Goal: Communication & Community: Answer question/provide support

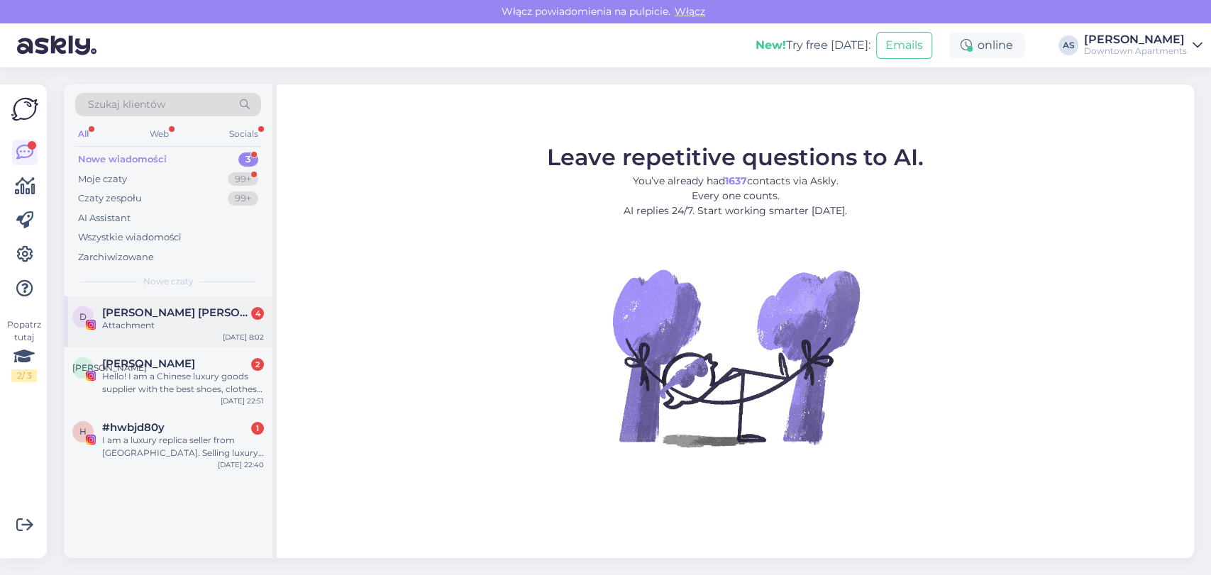
click at [215, 331] on div "D [PERSON_NAME] [PERSON_NAME][GEOGRAPHIC_DATA] 4 Attachment [DATE] 8:02" at bounding box center [168, 322] width 209 height 51
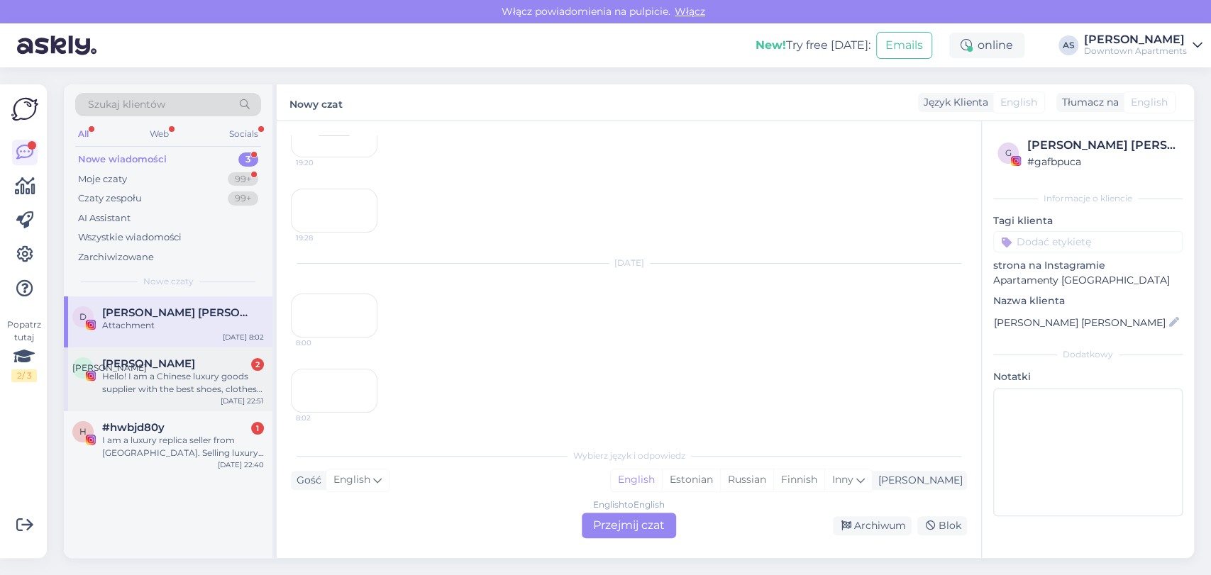
scroll to position [331, 0]
click at [174, 382] on div "Hello! I am a Chinese luxury goods supplier with the best shoes, clothes, pants…" at bounding box center [183, 383] width 162 height 26
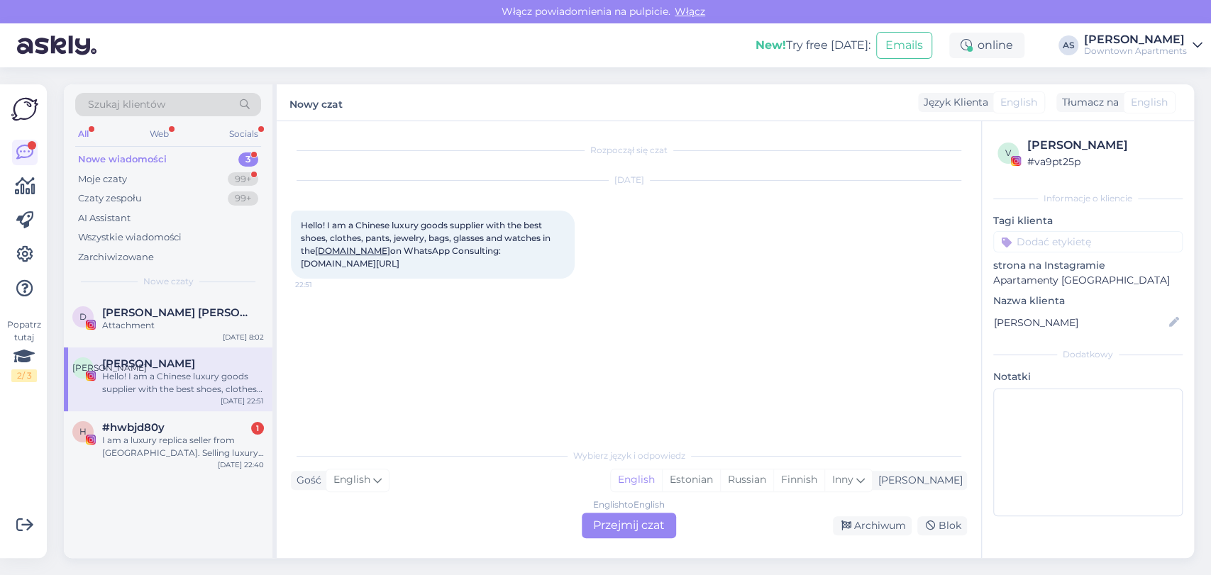
click at [579, 526] on div "English to English Przejmij czat" at bounding box center [629, 526] width 106 height 26
click at [636, 534] on div "English to English Przejmij czat" at bounding box center [629, 526] width 94 height 26
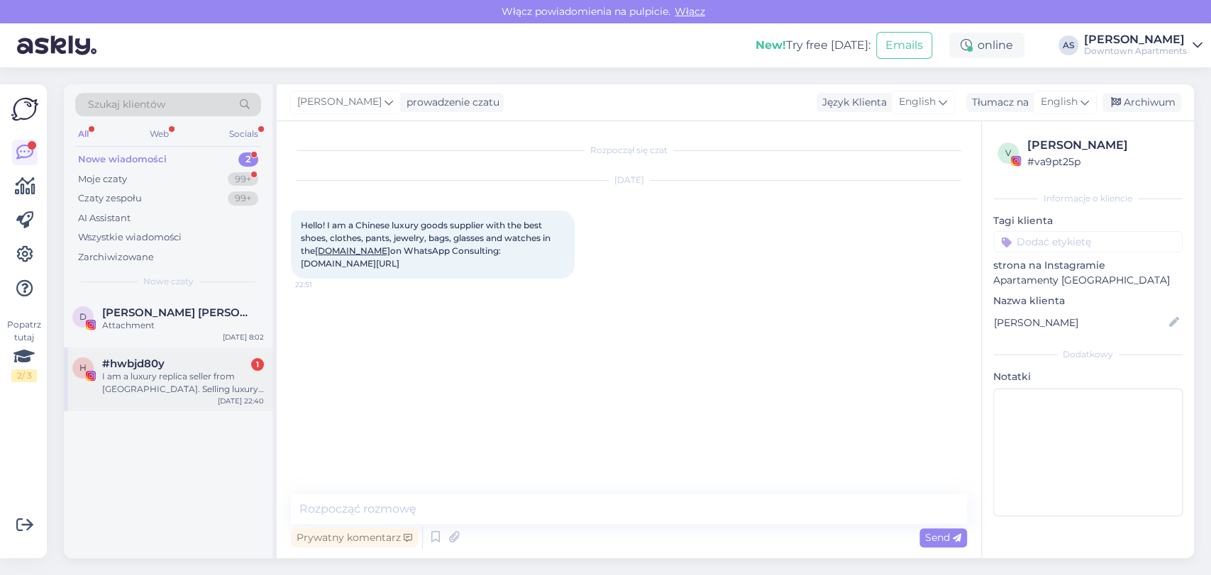
click at [204, 353] on div "h #hwbjd80y 1 I am a luxury replica seller from [GEOGRAPHIC_DATA]. Selling luxu…" at bounding box center [168, 380] width 209 height 64
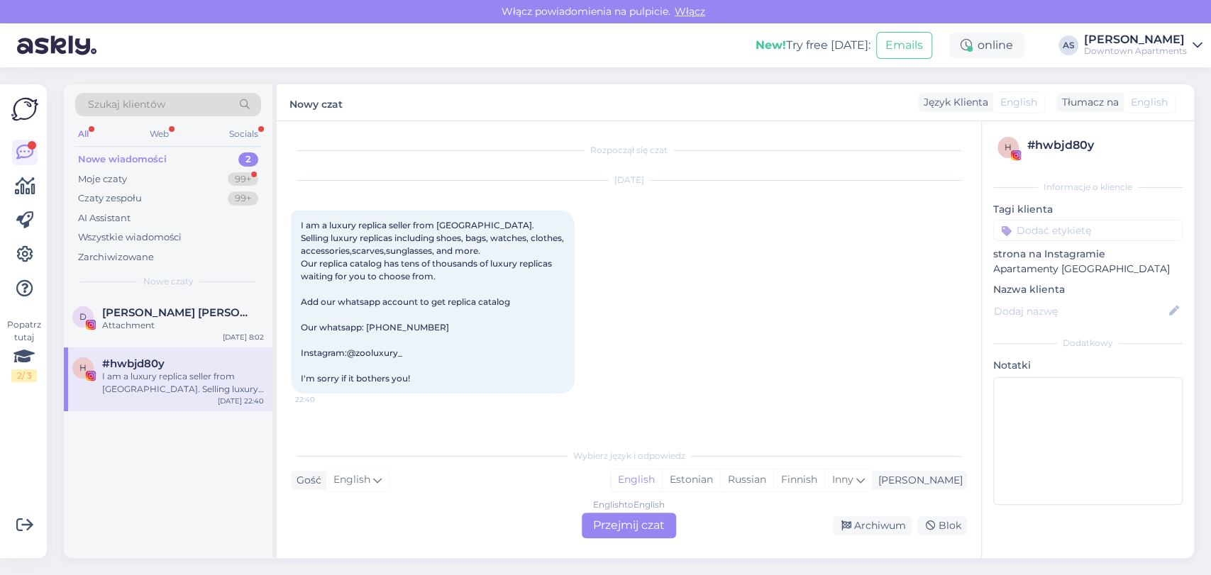
click at [607, 514] on div "English to English Przejmij czat" at bounding box center [629, 526] width 94 height 26
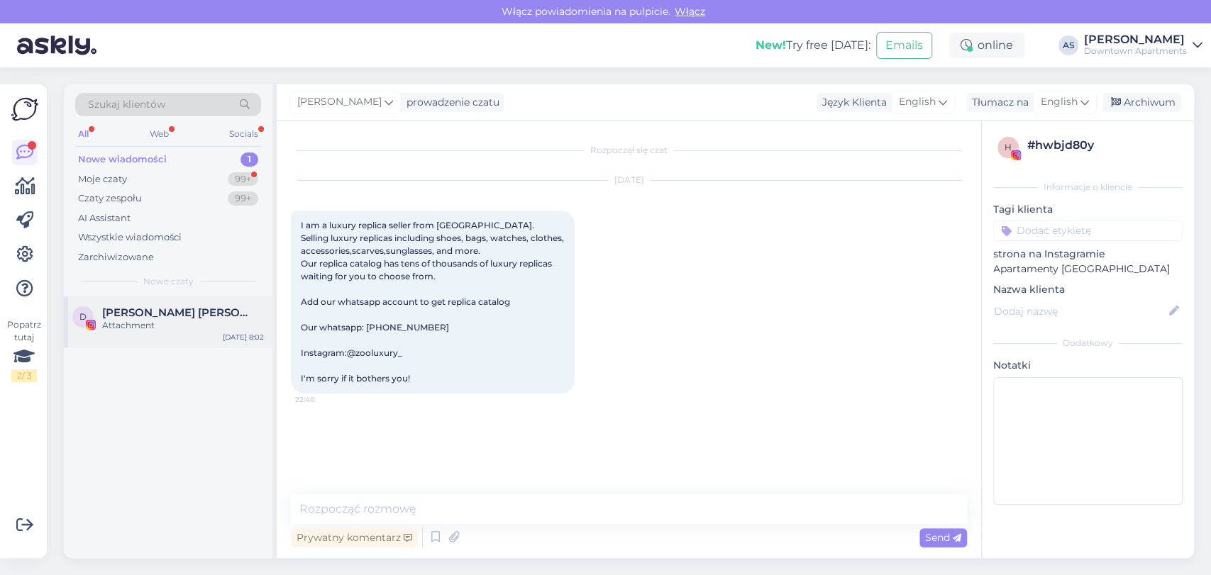
click at [158, 328] on div "Attachment" at bounding box center [183, 325] width 162 height 13
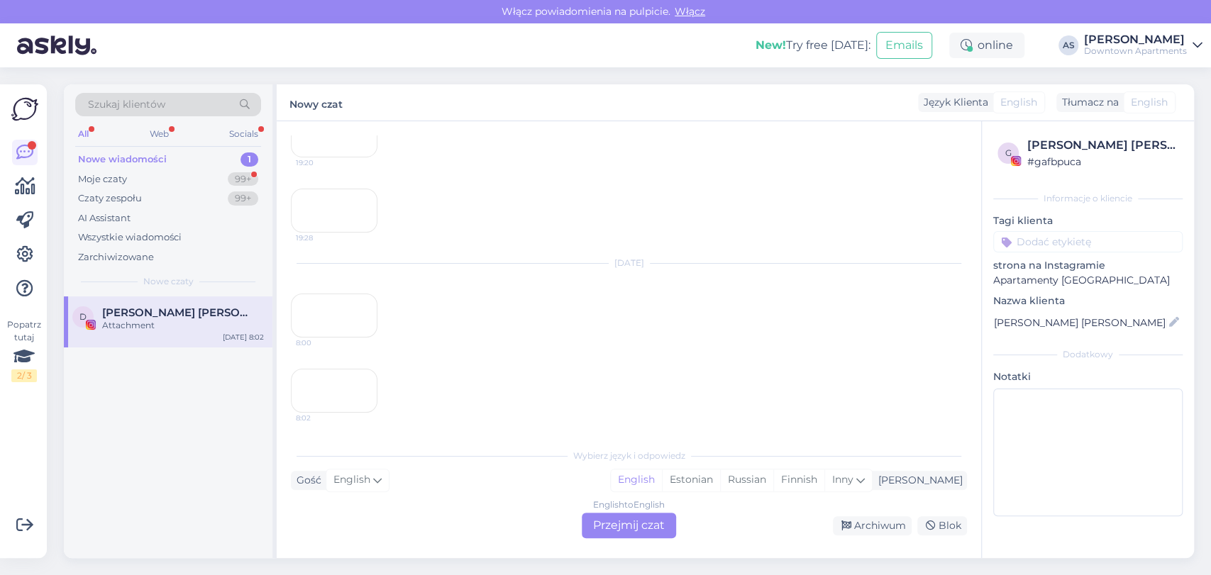
scroll to position [374, 0]
click at [629, 520] on div "English to English Przejmij czat" at bounding box center [629, 526] width 94 height 26
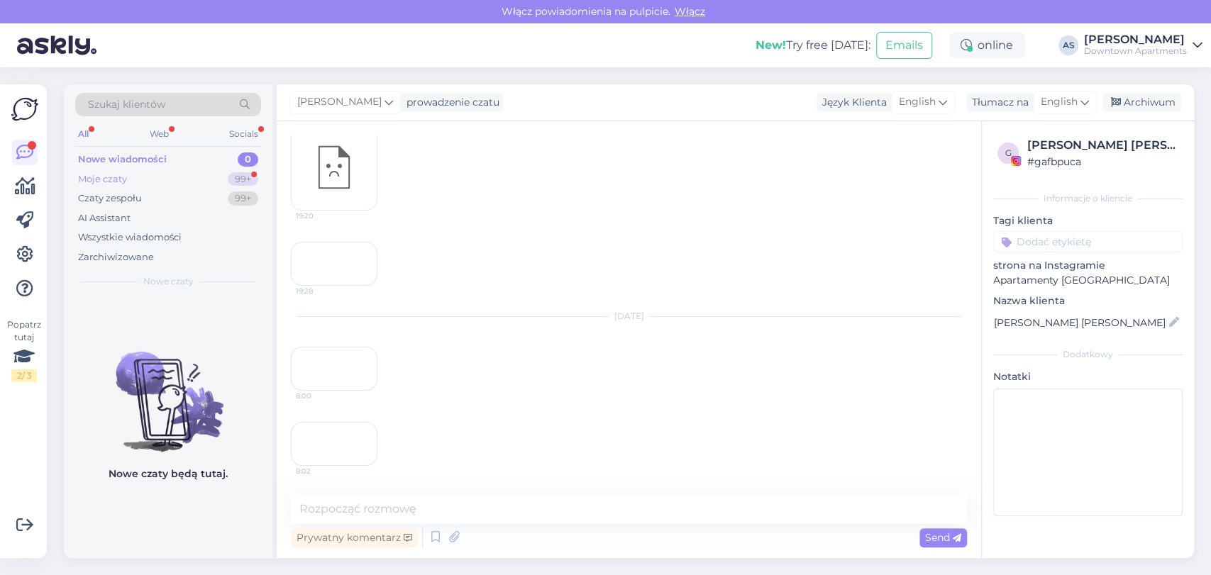
click at [207, 183] on div "Moje czaty 99+" at bounding box center [168, 180] width 186 height 20
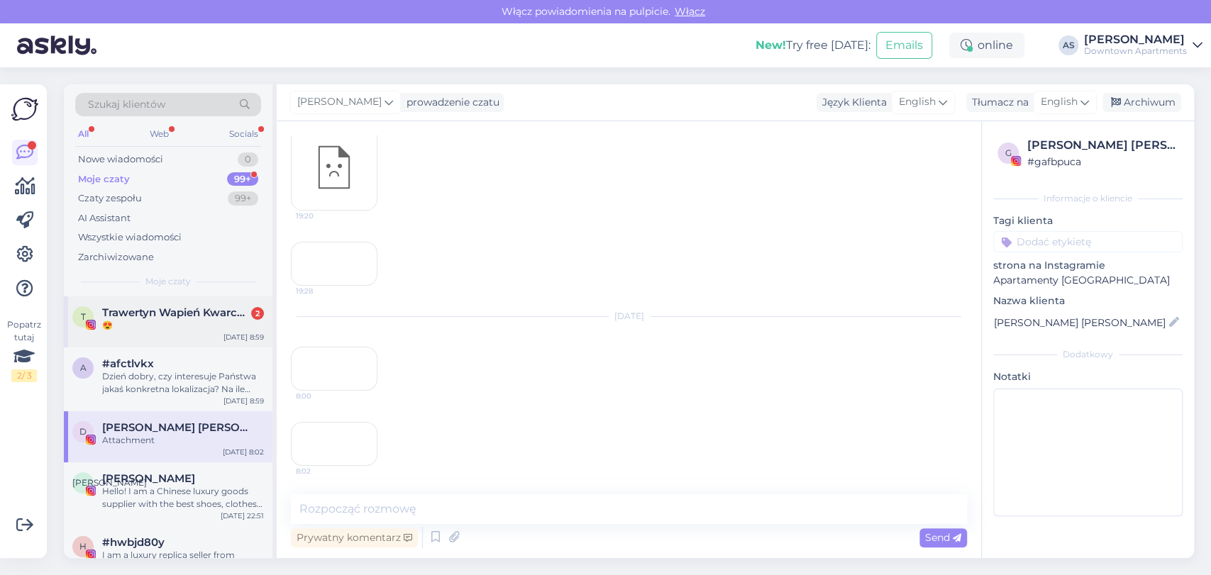
click at [175, 340] on div "T Trawertyn Wapień Kwarcyt Łupek Gnejs Porfir Granit Piaskowiec 2 😍 [DATE] 8:59" at bounding box center [168, 322] width 209 height 51
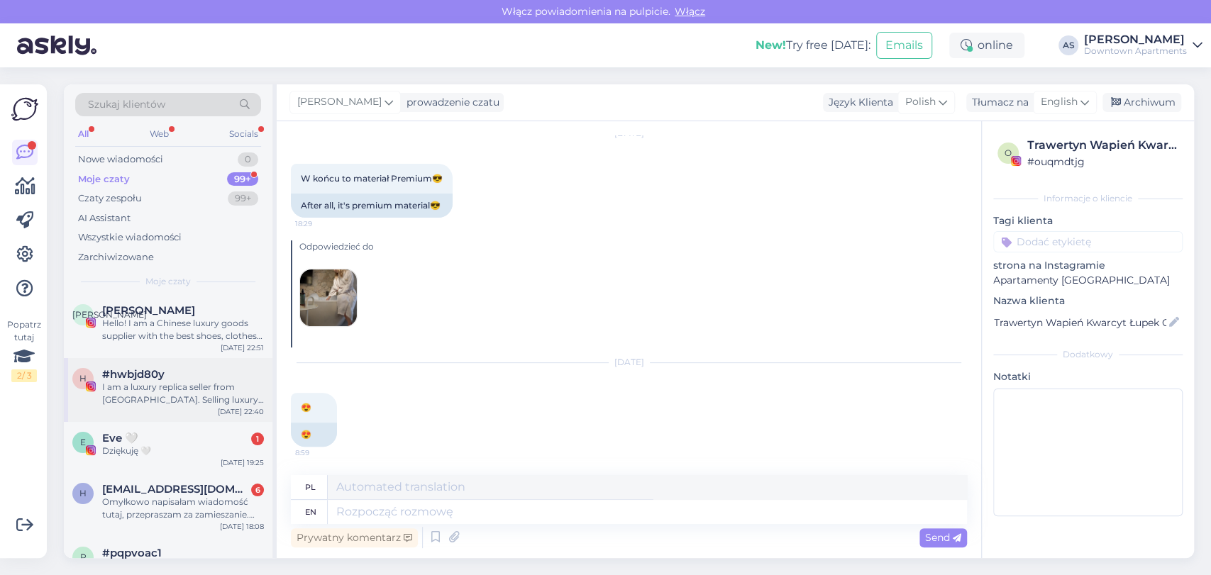
scroll to position [236, 0]
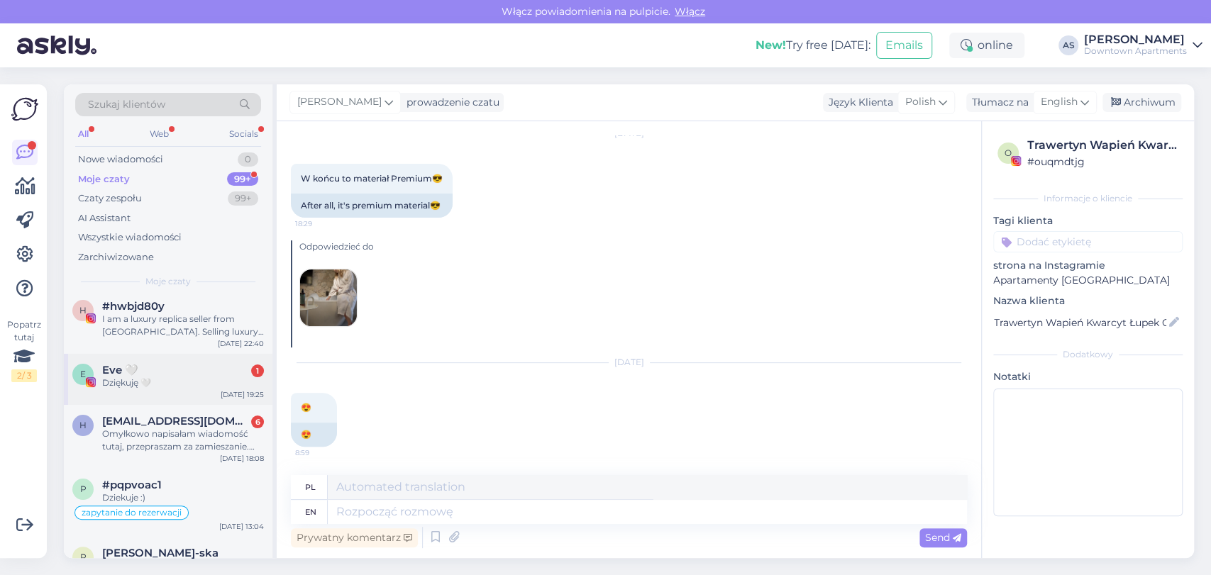
click at [155, 390] on div "E Eve 🤍 1 Dziękuję 🤍 [DATE] 19:25" at bounding box center [168, 379] width 209 height 51
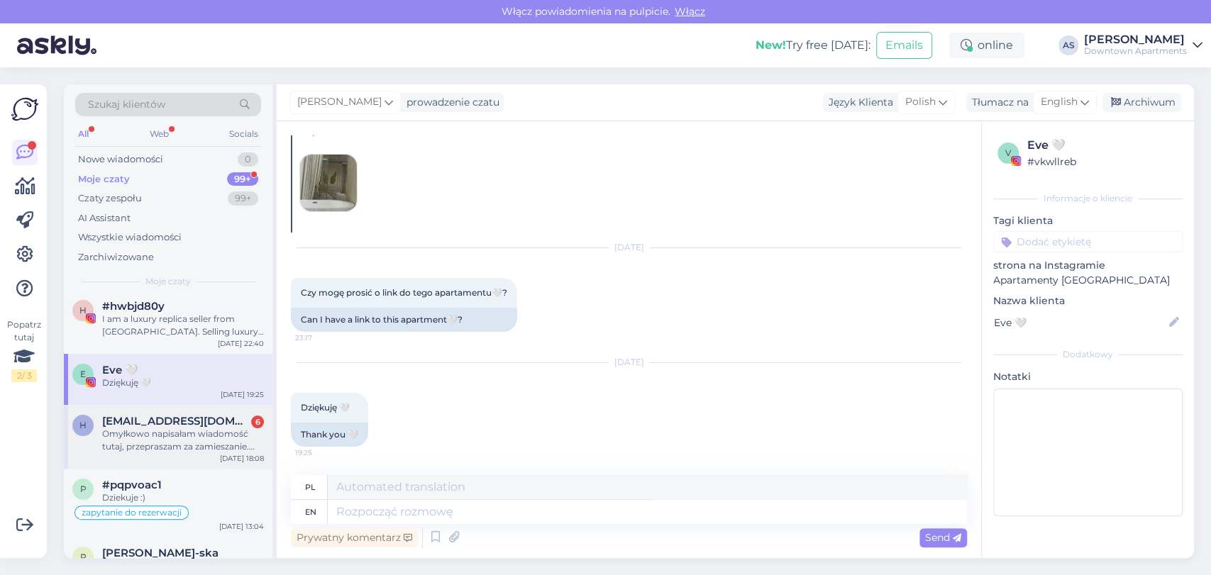
click at [170, 431] on div "Omyłkowo napisałam wiadomość tutaj, przepraszam za zamieszanie. Wysłałam wiadom…" at bounding box center [183, 441] width 162 height 26
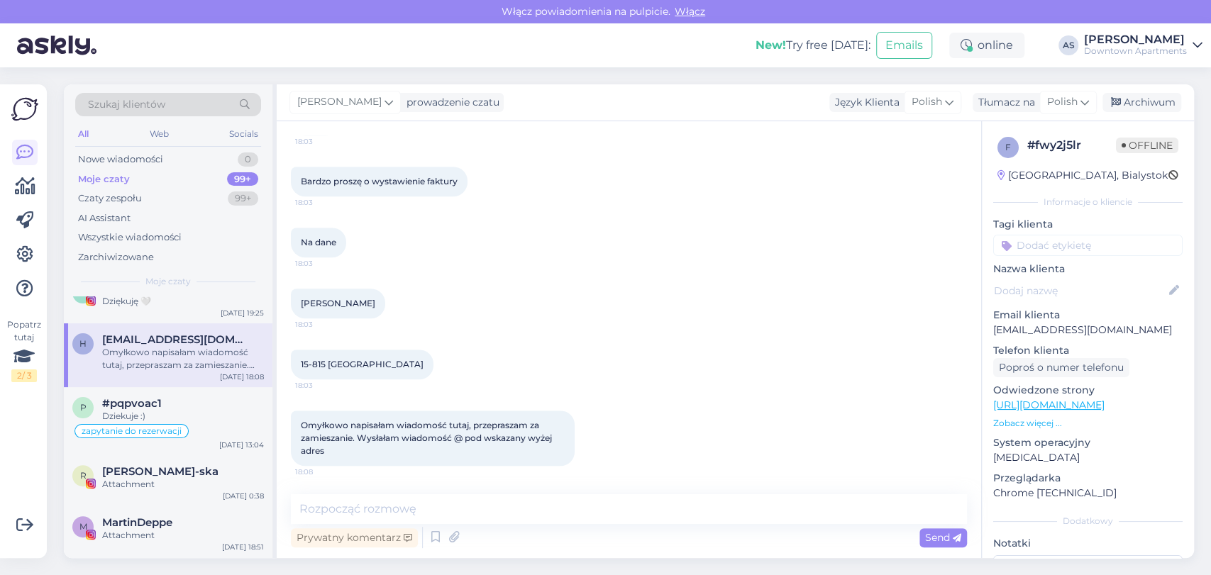
scroll to position [473, 0]
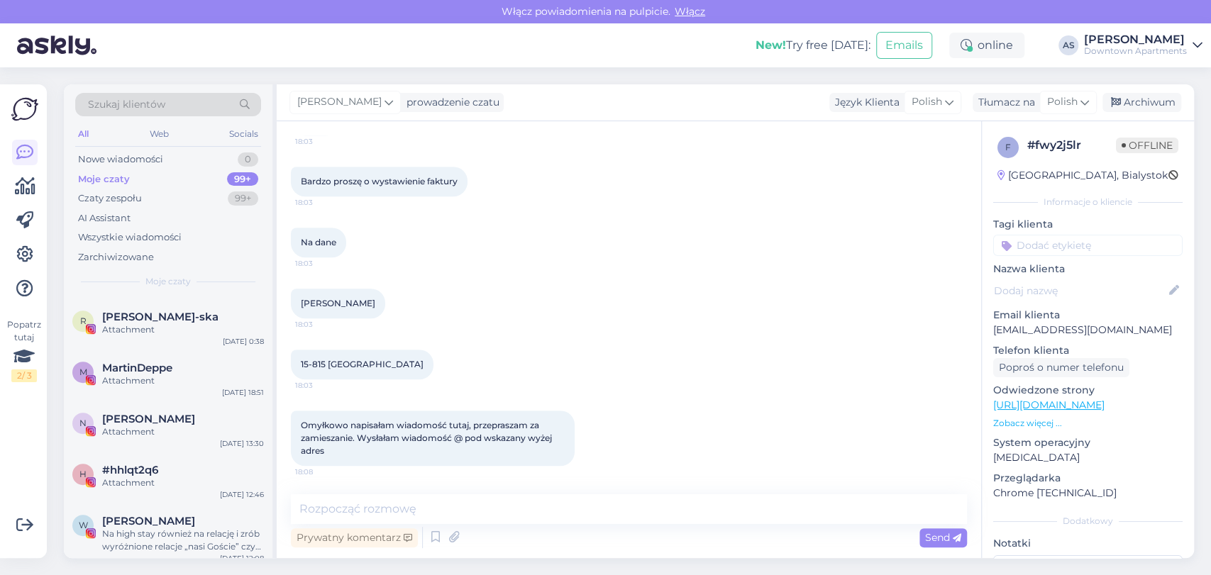
click at [194, 446] on div "N [PERSON_NAME] Attachment [DATE] 13:30" at bounding box center [168, 428] width 209 height 51
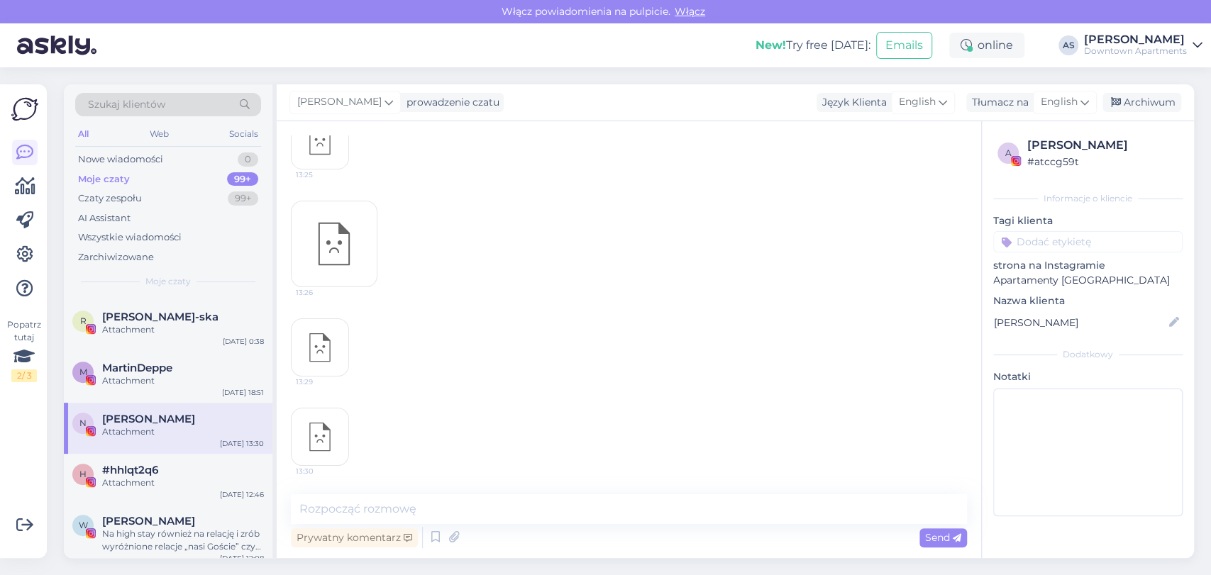
scroll to position [99, 0]
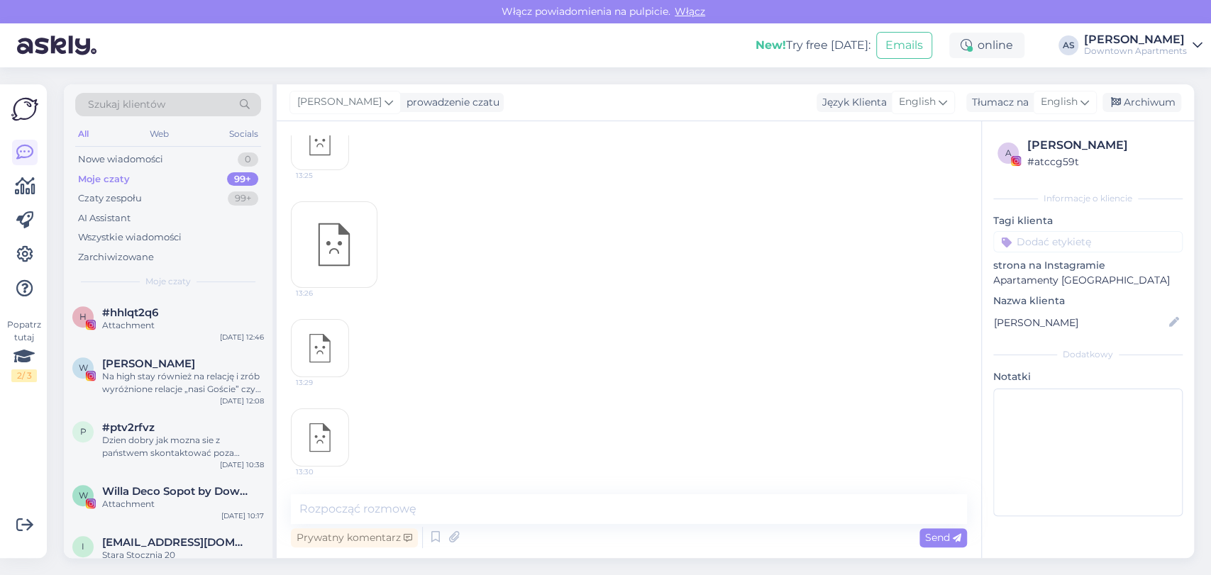
click at [194, 446] on div "Dzien dobry jak mozna sie z państwem skontaktować poza [GEOGRAPHIC_DATA]" at bounding box center [183, 447] width 162 height 26
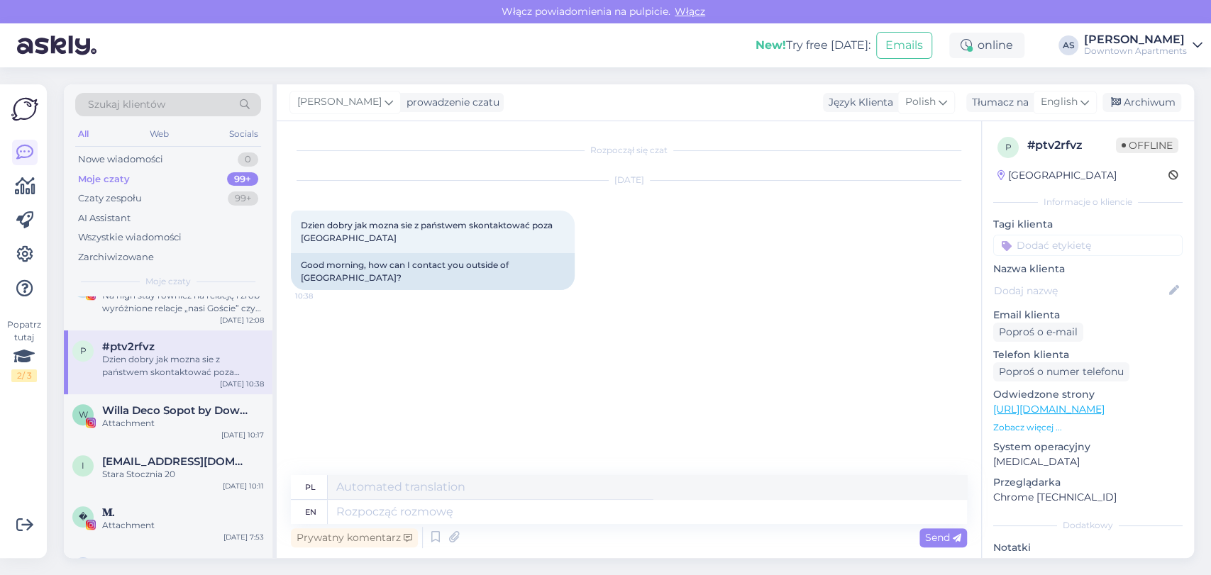
scroll to position [710, 0]
click at [194, 447] on div "i [EMAIL_ADDRESS][DOMAIN_NAME] Stara Stocznia [DATE] 10:11" at bounding box center [168, 472] width 209 height 51
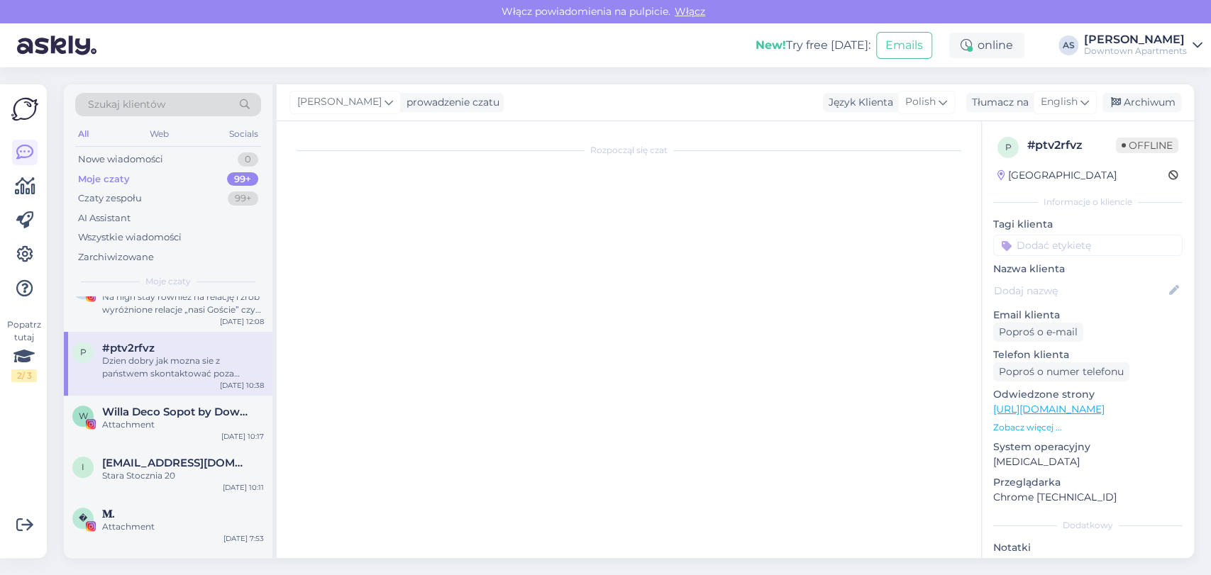
scroll to position [125, 0]
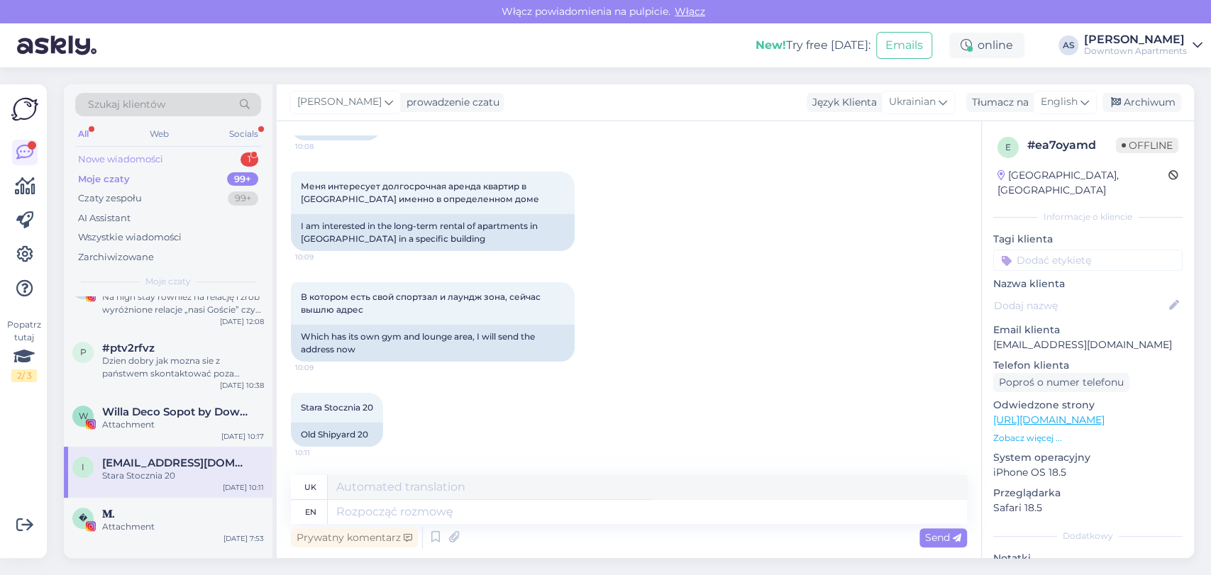
click at [189, 153] on div "Nowe wiadomości 1" at bounding box center [168, 160] width 186 height 20
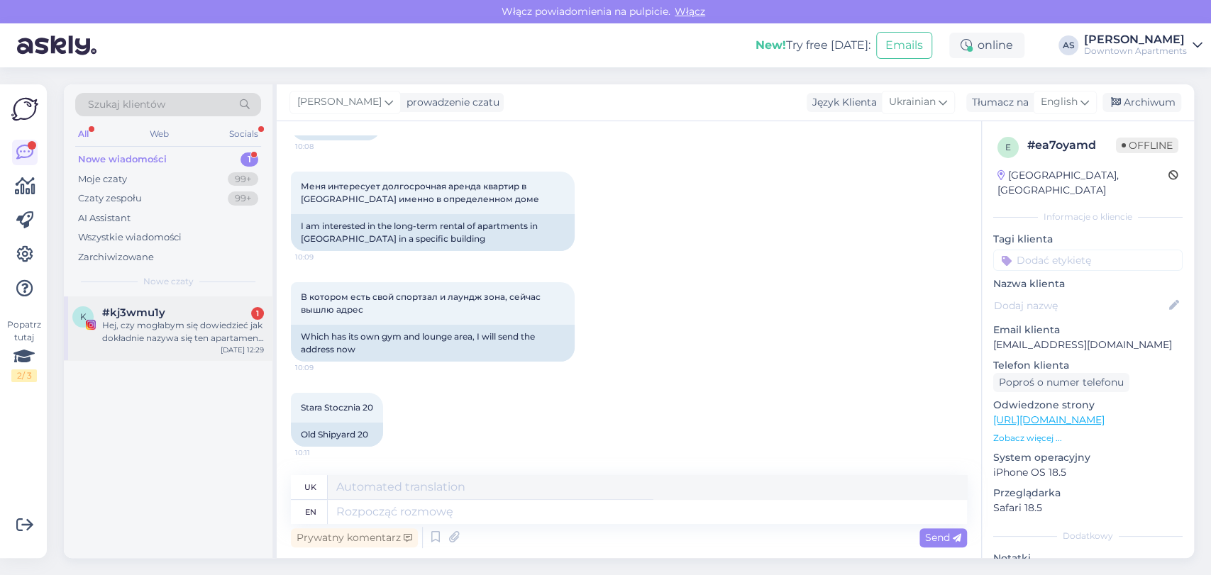
click at [158, 319] on div "Hej, czy mogłabym się dowiedzieć jak dokładnie nazywa się ten apartament ?" at bounding box center [183, 332] width 162 height 26
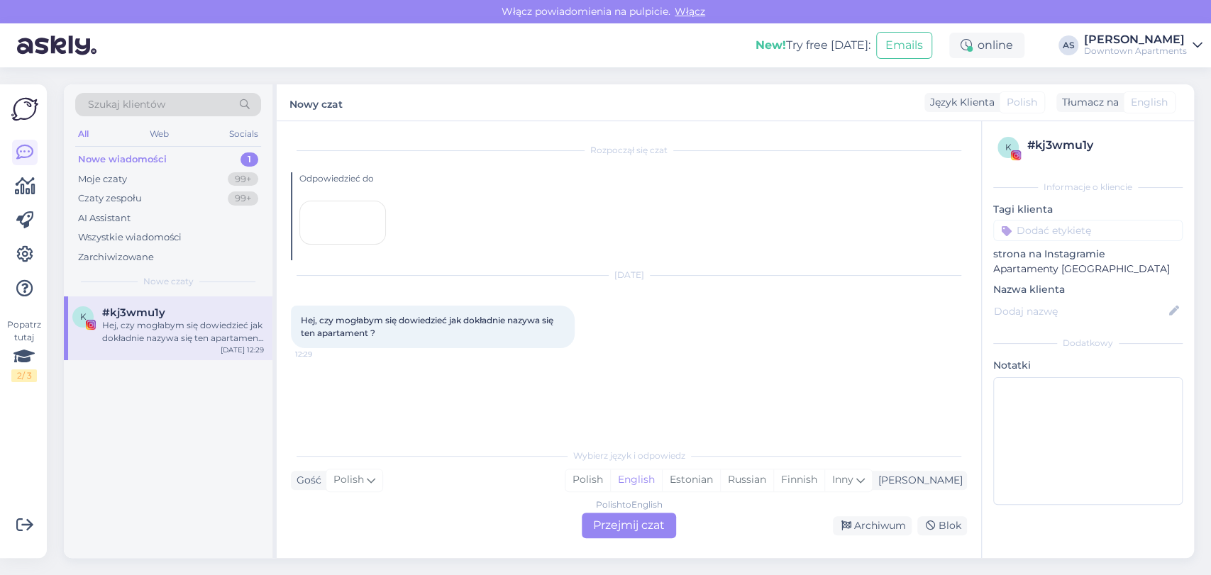
click at [323, 245] on div at bounding box center [342, 223] width 87 height 44
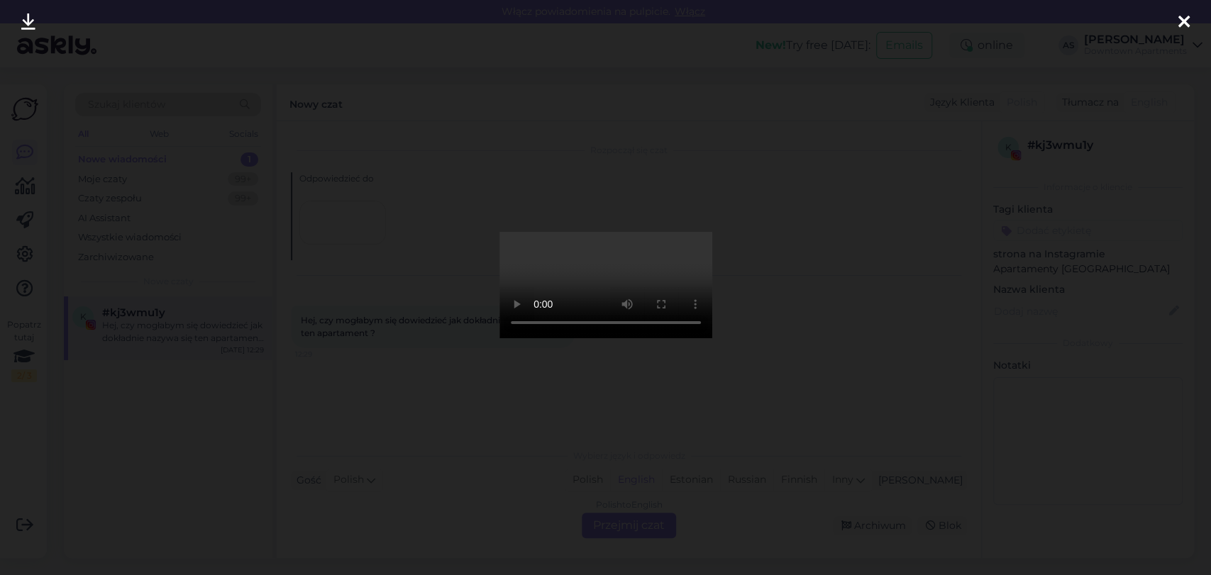
click at [1184, 24] on icon at bounding box center [1183, 22] width 11 height 18
